Goal: Transaction & Acquisition: Purchase product/service

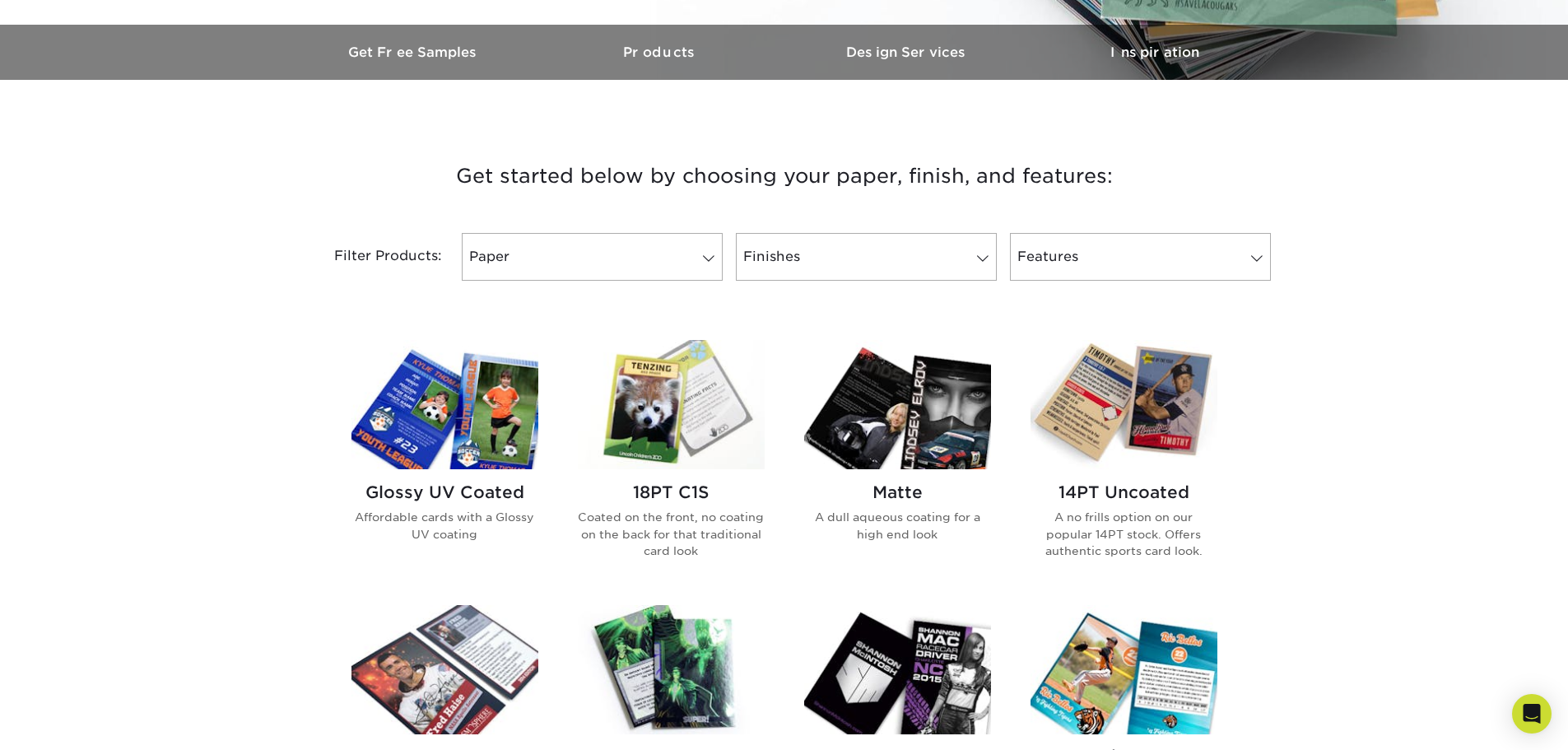
scroll to position [494, 0]
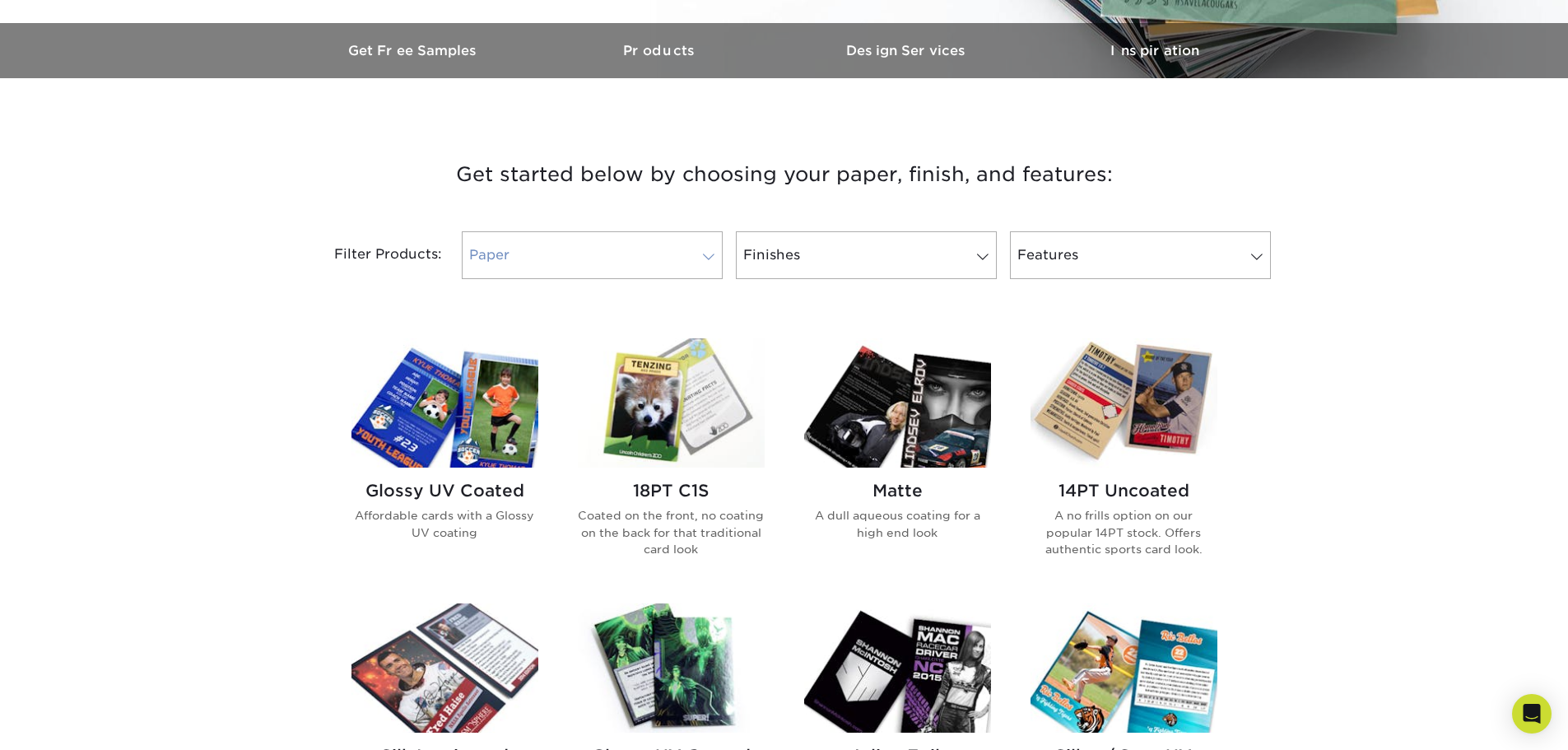
click at [601, 249] on link "Paper" at bounding box center [592, 254] width 261 height 48
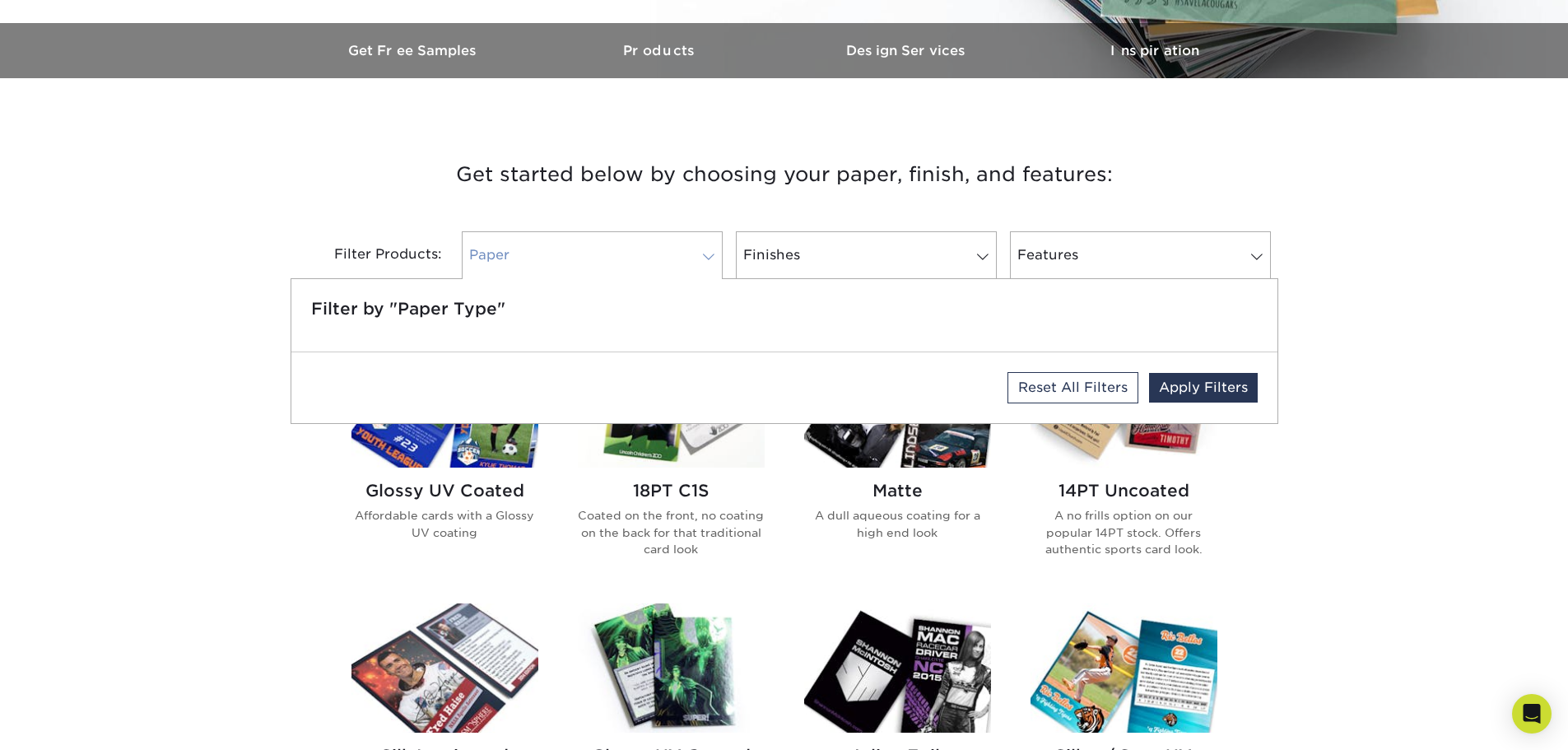
click at [601, 249] on link "Paper" at bounding box center [592, 254] width 261 height 48
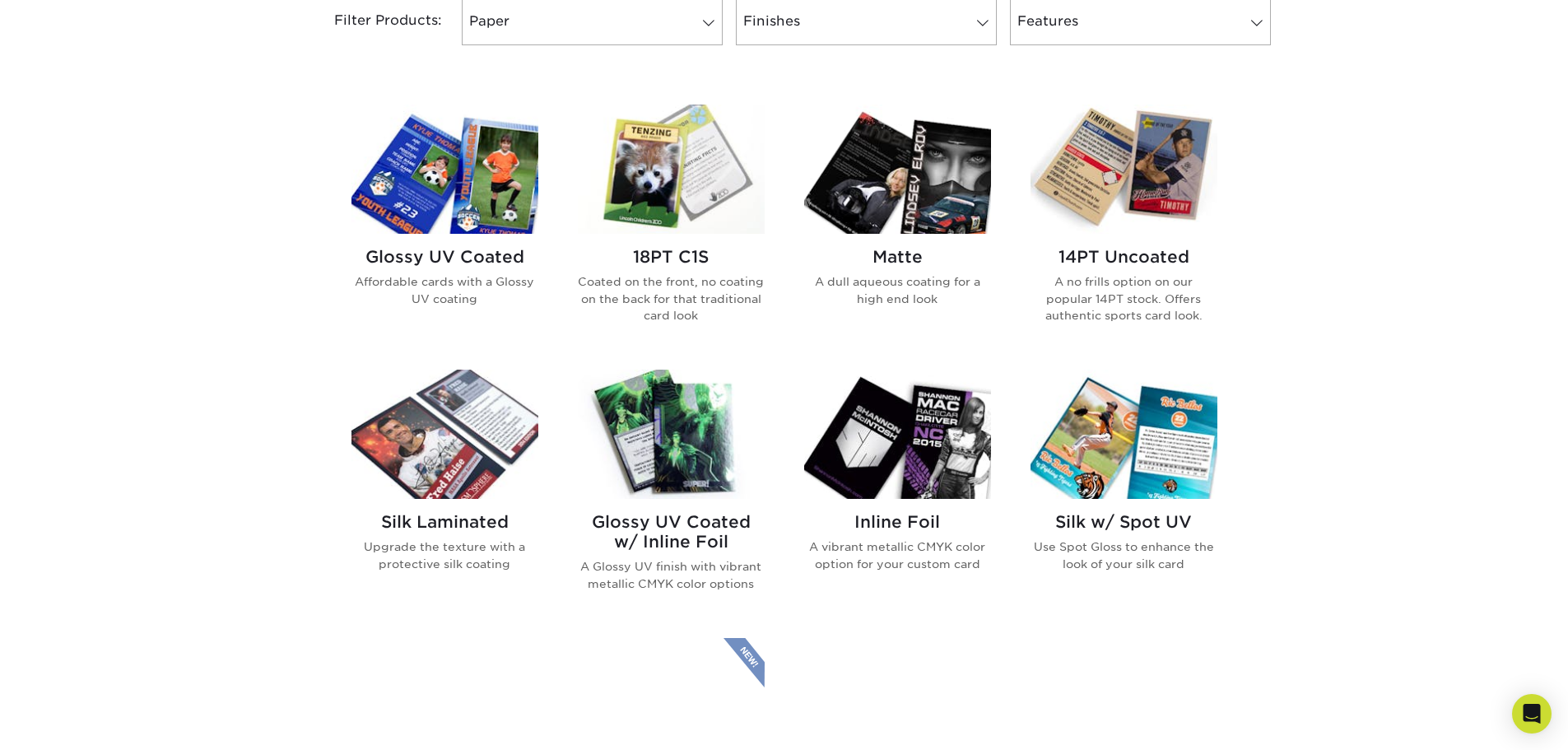
scroll to position [741, 0]
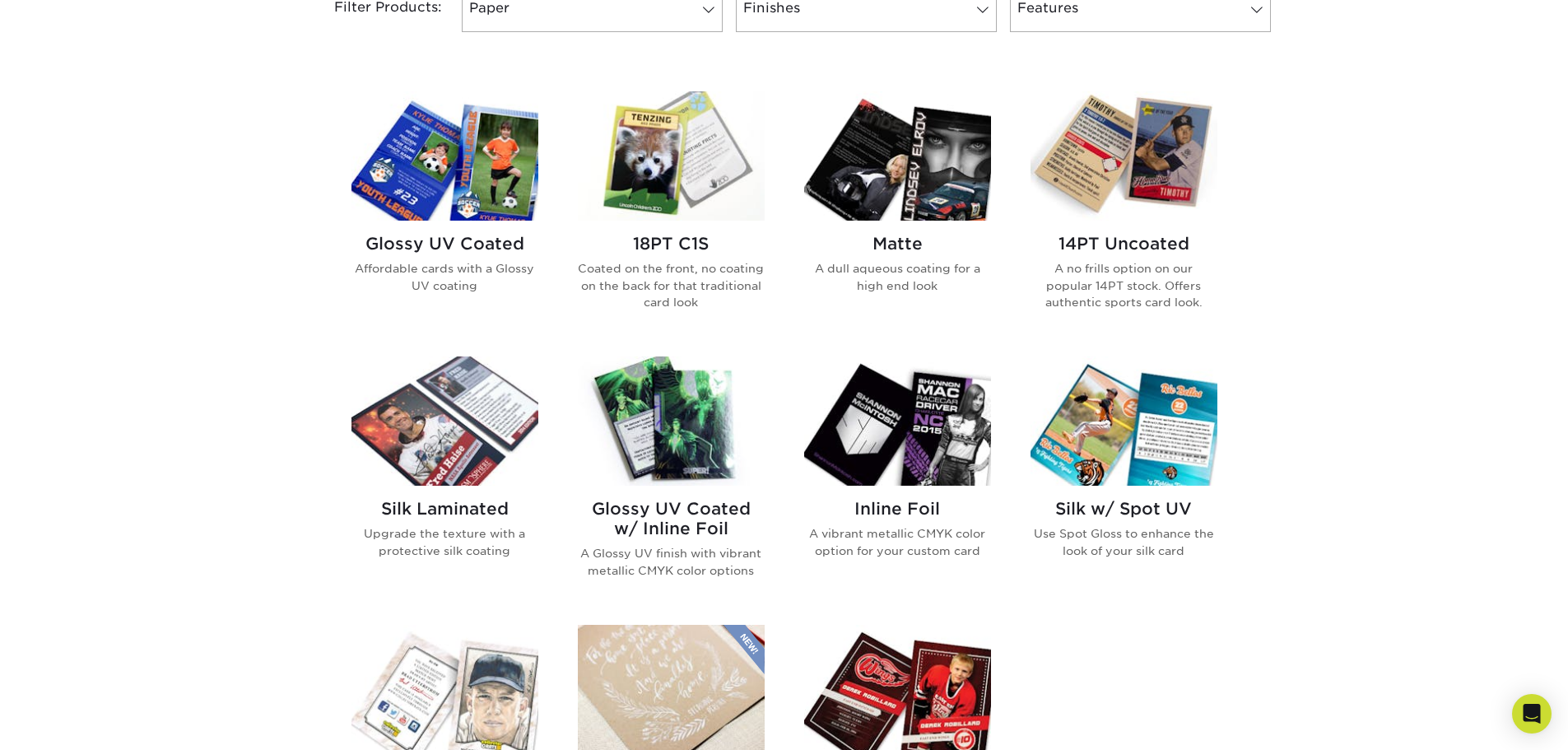
click at [650, 181] on img at bounding box center [671, 156] width 186 height 129
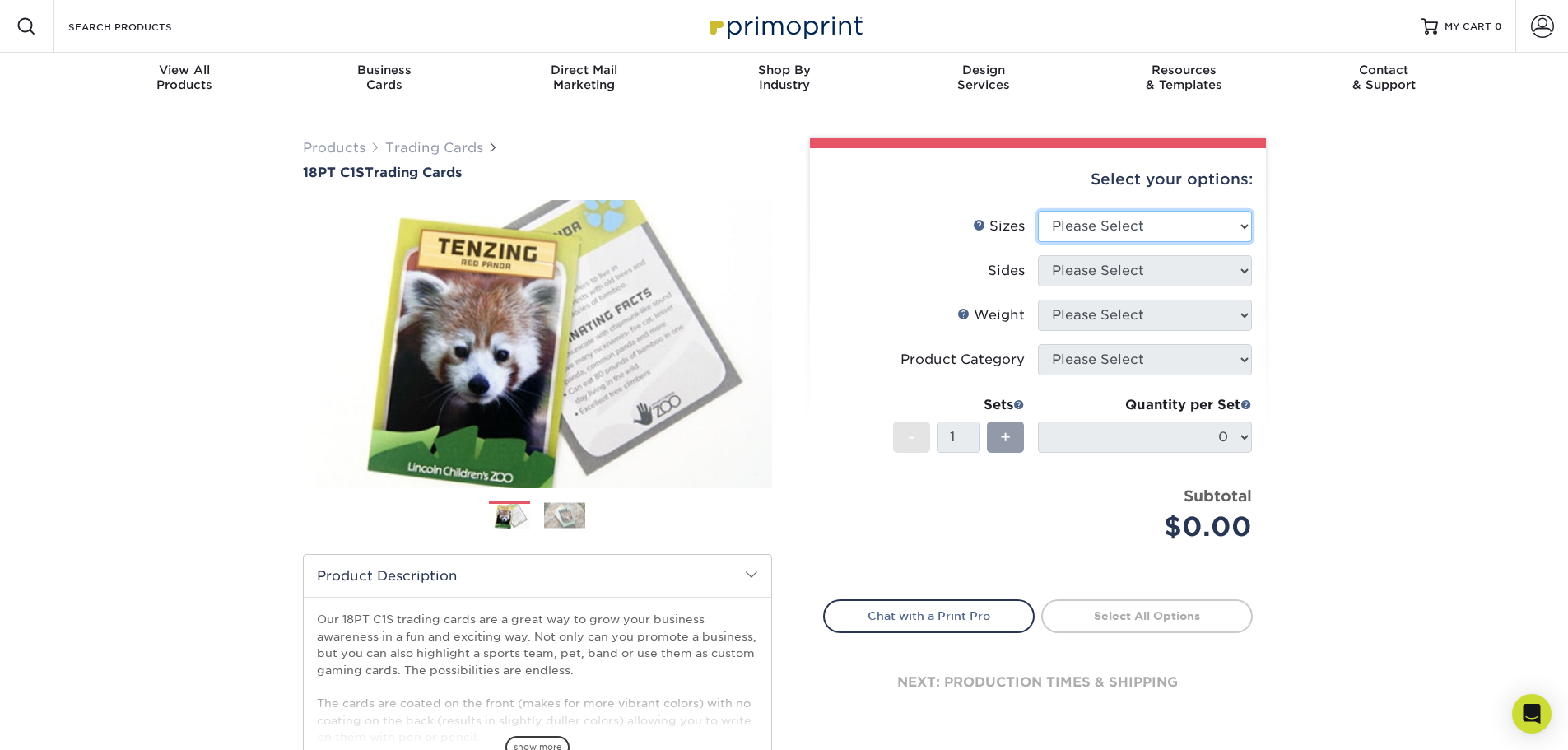
click at [1133, 228] on select "Please Select 2.5" x 3.5"" at bounding box center [1145, 226] width 214 height 31
select select "2.50x3.50"
click at [1038, 211] on select "Please Select 2.5" x 3.5"" at bounding box center [1145, 226] width 214 height 31
click at [1135, 270] on select "Please Select Print Both Sides Print Front Only" at bounding box center [1145, 270] width 214 height 31
select select "13abbda7-1d64-4f25-8bb2-c179b224825d"
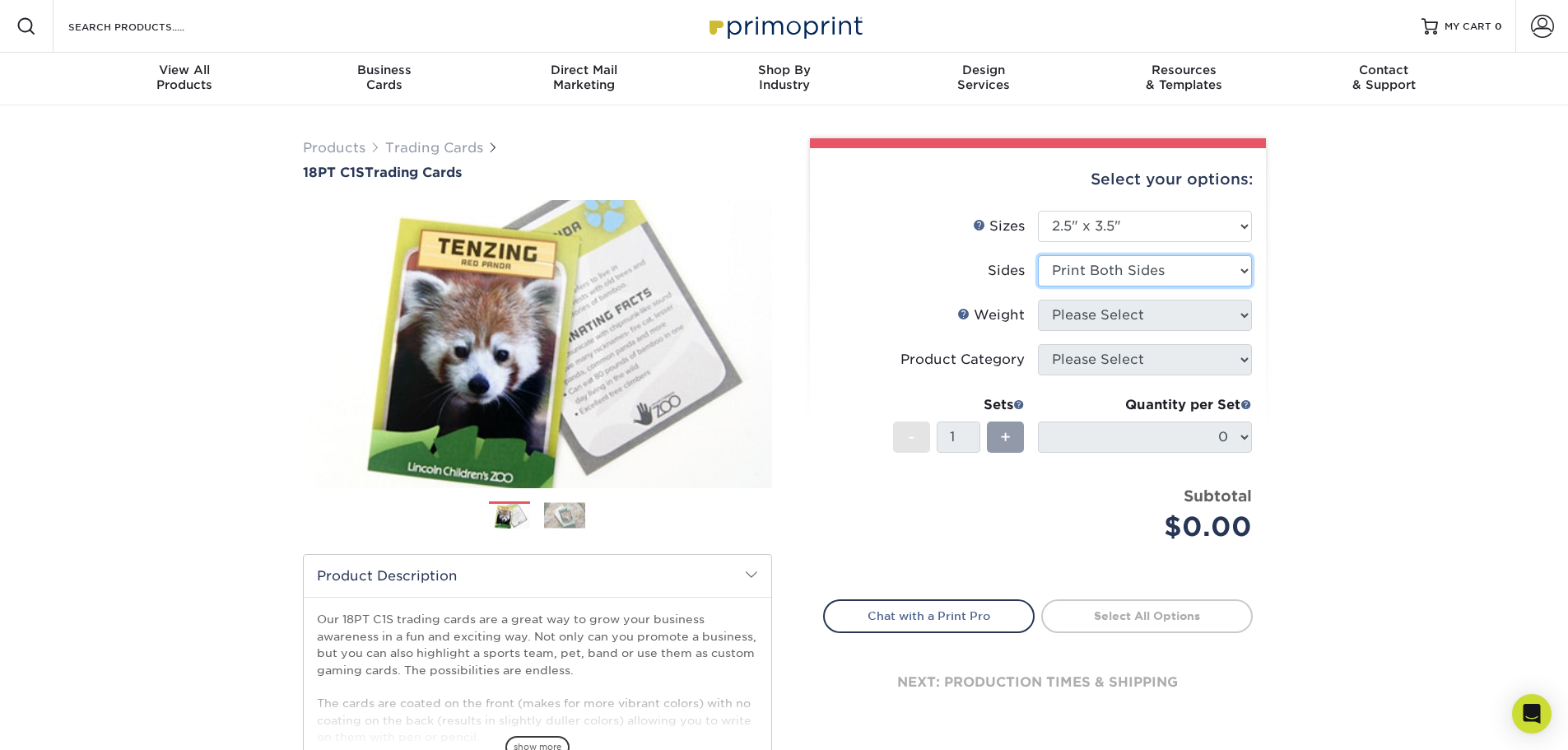
click at [1038, 255] on select "Please Select Print Both Sides Print Front Only" at bounding box center [1145, 270] width 214 height 31
click at [1148, 320] on select "Please Select 18PT C1S" at bounding box center [1145, 315] width 214 height 31
select select "18PTC1S"
click at [1038, 300] on select "Please Select 18PT C1S" at bounding box center [1145, 315] width 214 height 31
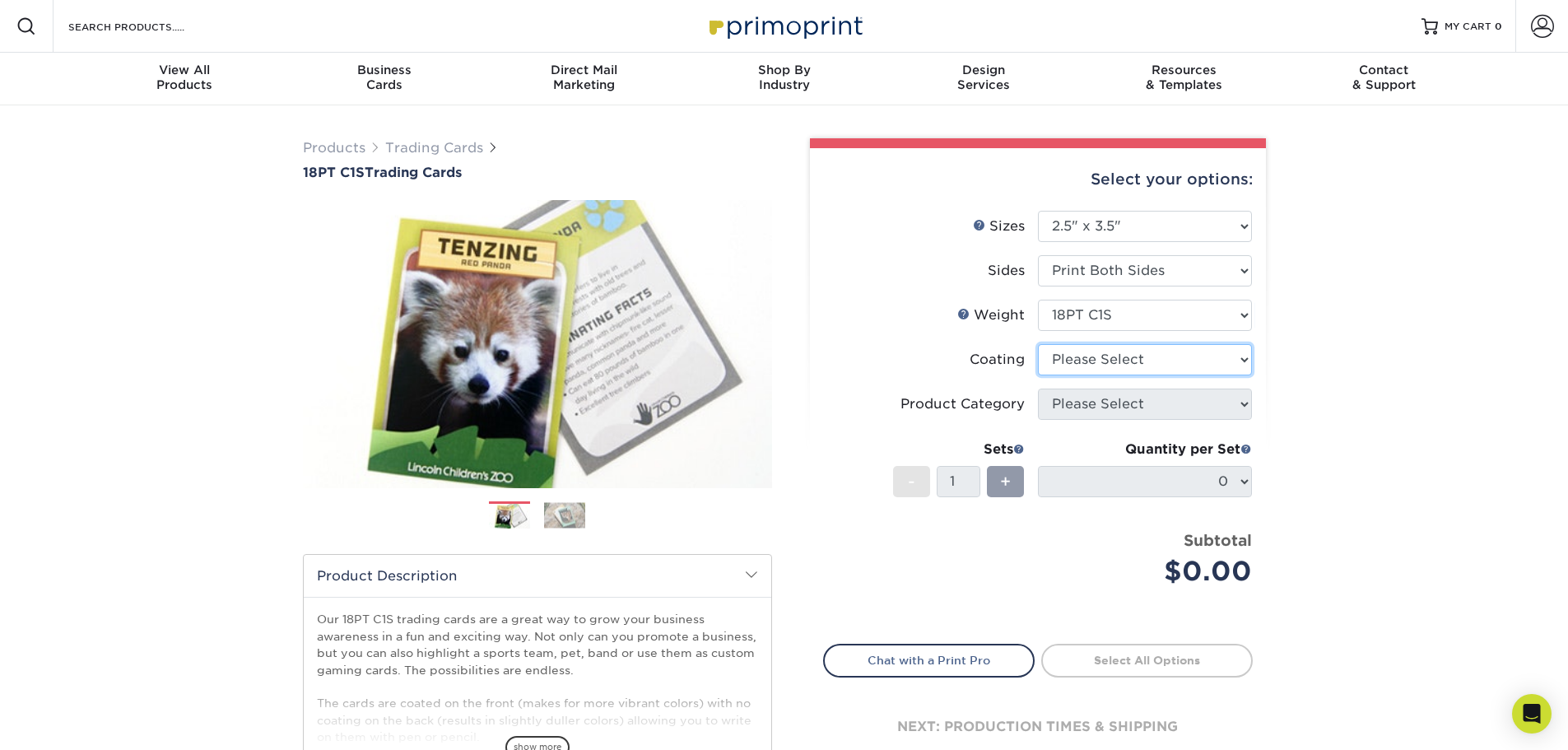
click at [1139, 358] on select at bounding box center [1145, 359] width 214 height 31
select select "3e7618de-abca-4bda-9f97-8b9129e913d8"
click at [1038, 344] on select at bounding box center [1145, 359] width 214 height 31
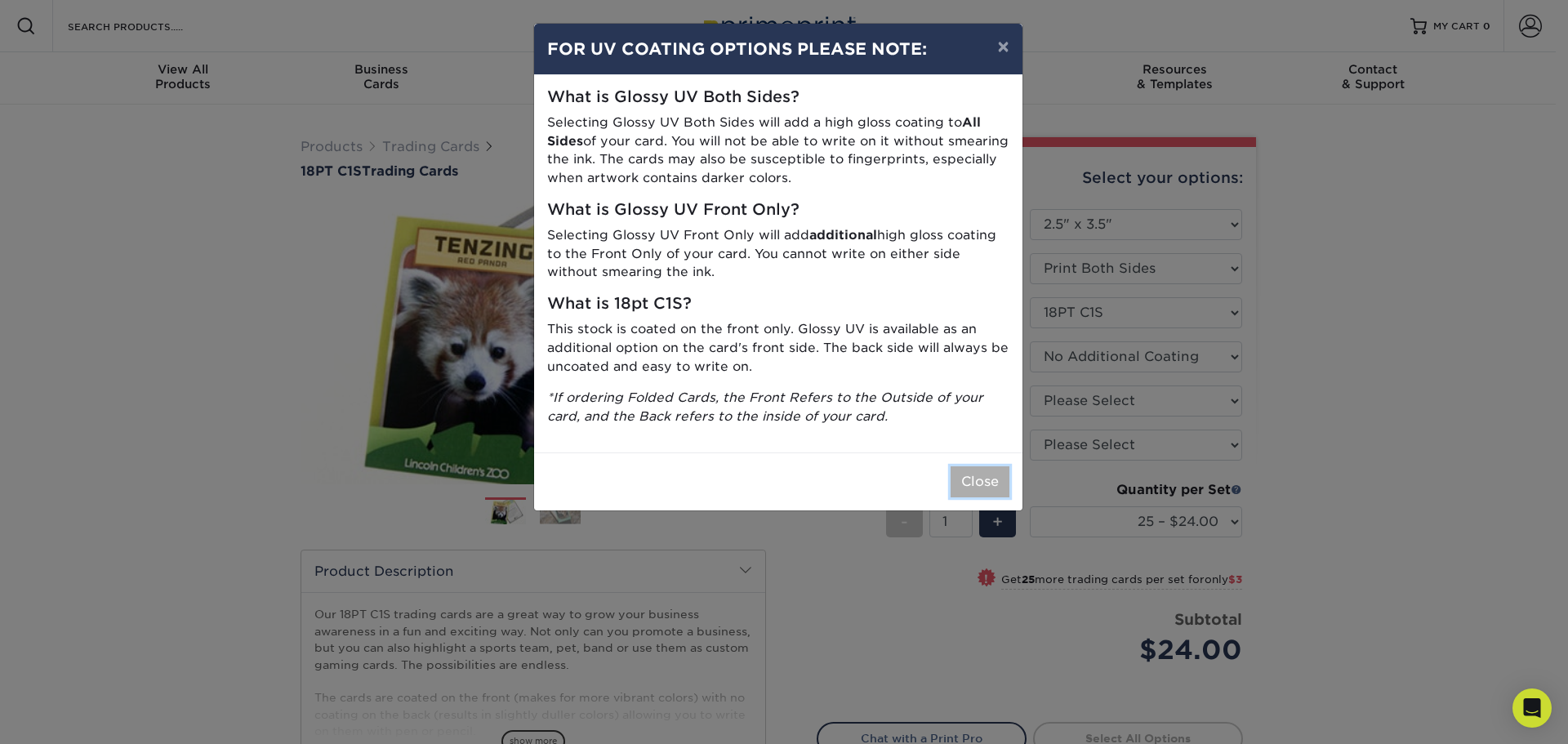
click at [998, 478] on button "Close" at bounding box center [980, 482] width 59 height 31
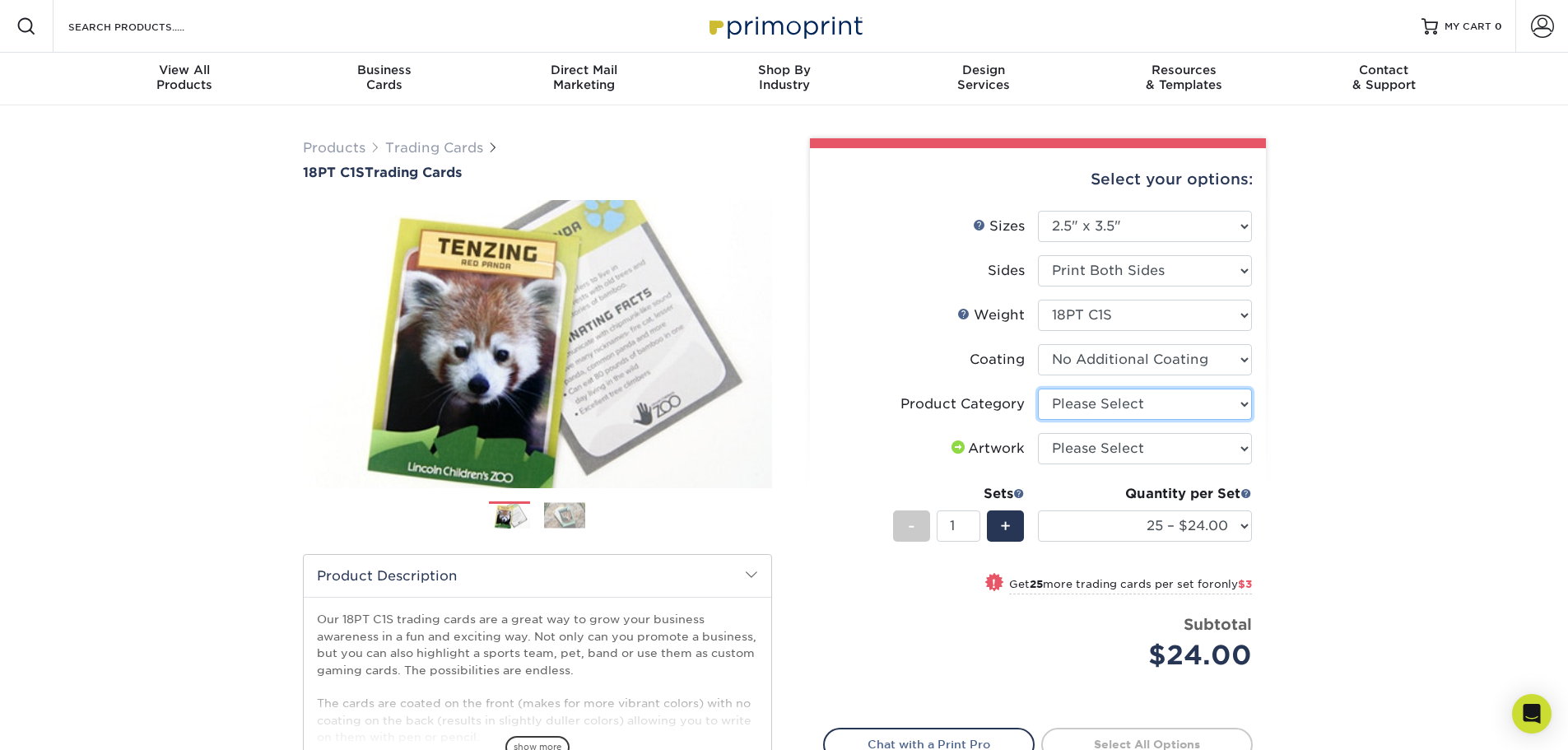
click at [1145, 406] on select "Please Select Trading Cards" at bounding box center [1145, 404] width 214 height 31
select select "c2f9bce9-36c2-409d-b101-c29d9d031e18"
click at [1038, 389] on select "Please Select Trading Cards" at bounding box center [1145, 404] width 214 height 31
click at [1126, 524] on select "25 – $24.00 50 – $27.00 75 – $35.00 100 – $39.00 250 – $45.00 500 – $55.00 1000…" at bounding box center [1145, 526] width 214 height 31
select select "50 – $27.00"
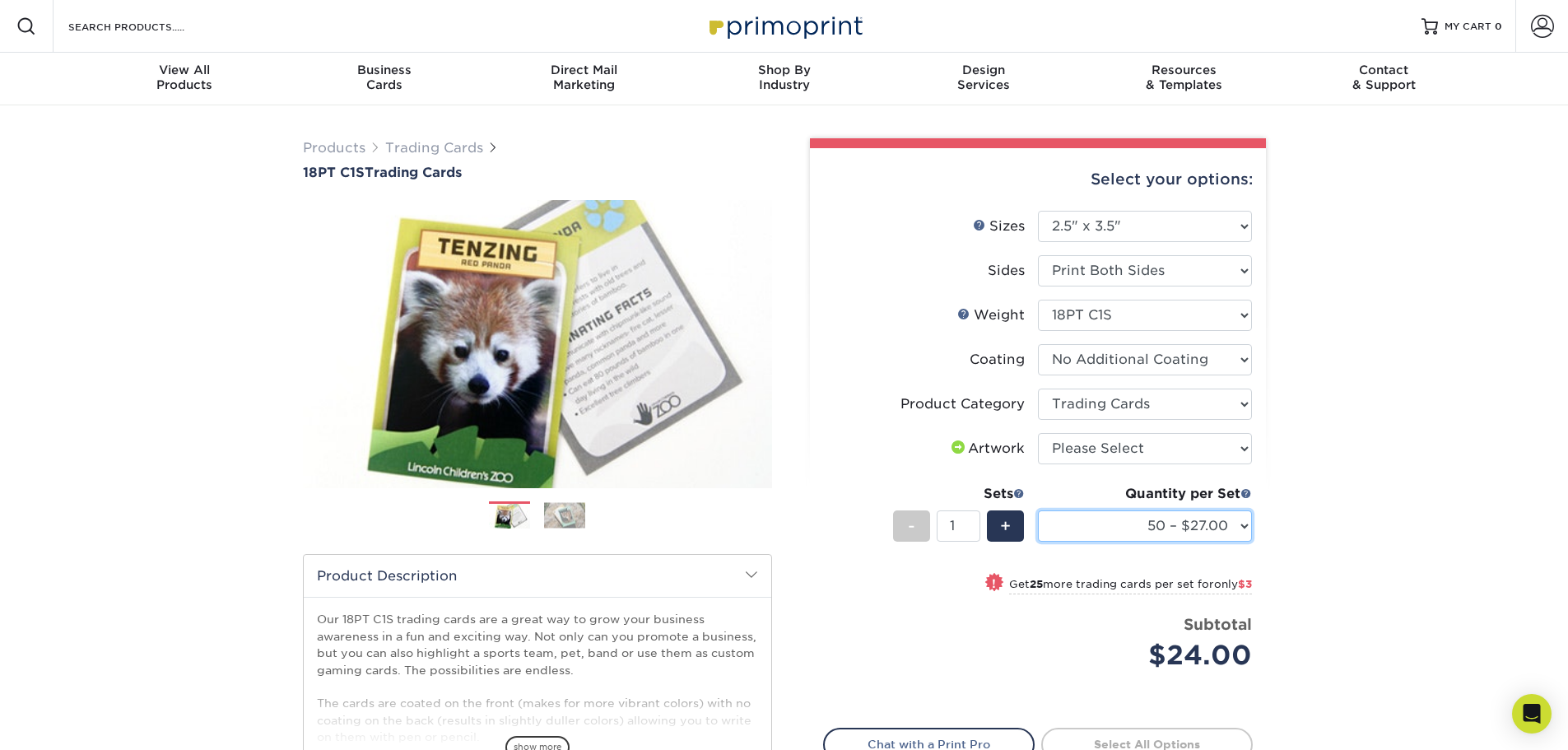
click at [1038, 511] on select "25 – $24.00 50 – $27.00 75 – $35.00 100 – $39.00 250 – $45.00 500 – $55.00 1000…" at bounding box center [1145, 526] width 214 height 31
click at [1369, 366] on div "Products Trading Cards 18PT C1S Trading Cards Previous Next show more" at bounding box center [784, 536] width 1568 height 862
